Goal: Task Accomplishment & Management: Manage account settings

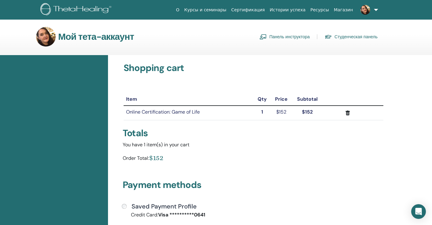
click at [375, 9] on link at bounding box center [368, 10] width 25 height 20
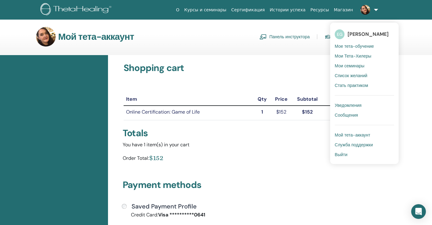
click at [360, 47] on span "Мое тета-обучение" at bounding box center [354, 46] width 39 height 6
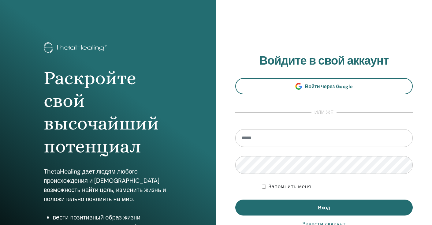
click at [282, 145] on input "email" at bounding box center [324, 138] width 178 height 18
type input "*"
type input "**********"
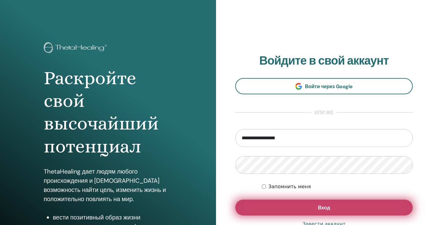
click at [331, 210] on button "Вход" at bounding box center [324, 208] width 178 height 16
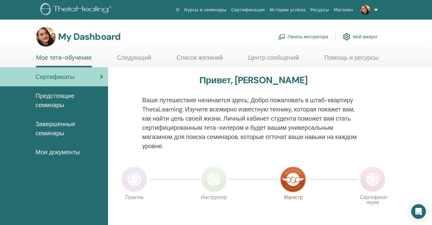
click at [304, 36] on link "Панель инструктора" at bounding box center [303, 36] width 50 height 13
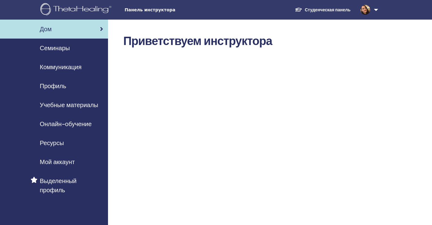
click at [57, 48] on span "Семинары" at bounding box center [55, 47] width 30 height 9
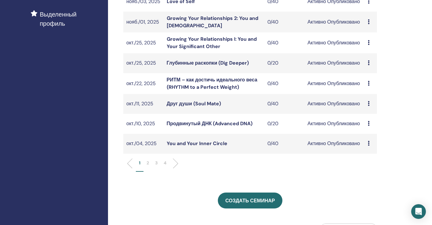
scroll to position [166, 0]
click at [147, 167] on p "2" at bounding box center [148, 163] width 2 height 6
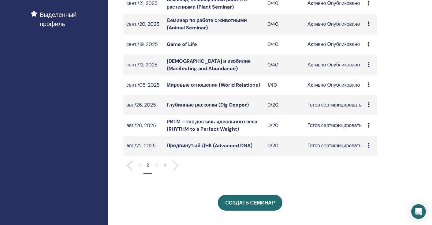
click at [185, 88] on link "Мировые отношения (World Relations)" at bounding box center [214, 85] width 94 height 6
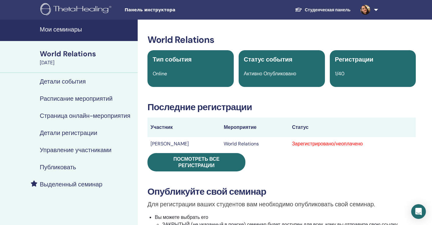
click at [68, 168] on h4 "Публиковать" at bounding box center [58, 166] width 36 height 7
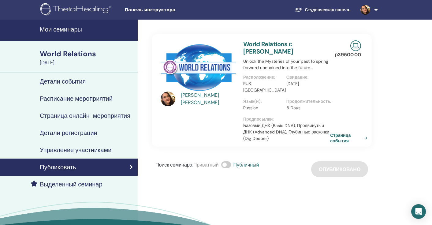
click at [343, 135] on link "Страница события" at bounding box center [350, 138] width 40 height 11
